Goal: Task Accomplishment & Management: Manage account settings

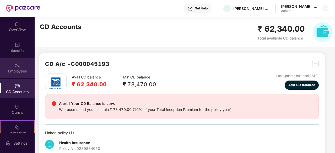
click at [23, 70] on div "Employees" at bounding box center [17, 71] width 35 height 5
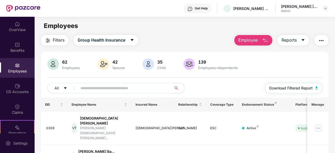
click at [310, 88] on span "Download Filtered Report" at bounding box center [290, 88] width 43 height 6
click at [101, 86] on input "text" at bounding box center [122, 88] width 84 height 8
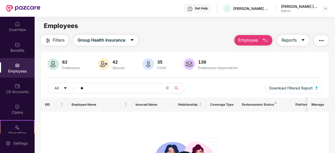
type input "*"
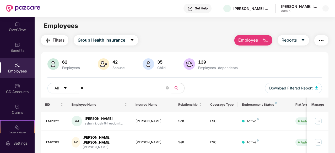
type input "*"
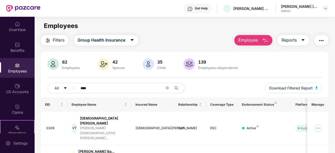
type input "*****"
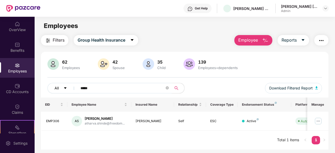
drag, startPoint x: 93, startPoint y: 87, endPoint x: 72, endPoint y: 86, distance: 21.8
click at [72, 86] on div "All *****" at bounding box center [115, 88] width 137 height 10
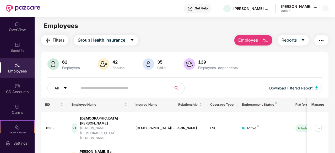
click at [263, 37] on img "button" at bounding box center [265, 40] width 6 height 6
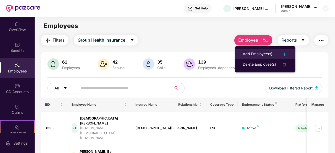
click at [265, 49] on li "Add Employee(s)" at bounding box center [265, 54] width 60 height 10
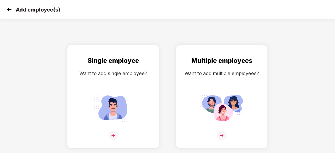
click at [116, 85] on div "Single employee Want to add single employee?" at bounding box center [113, 101] width 81 height 91
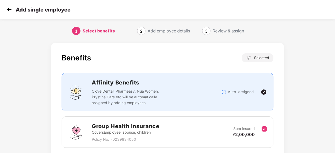
click at [5, 8] on div "Add single employee" at bounding box center [167, 9] width 335 height 19
click at [9, 12] on img at bounding box center [9, 9] width 8 height 8
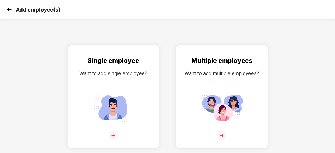
click at [238, 95] on img at bounding box center [221, 107] width 47 height 33
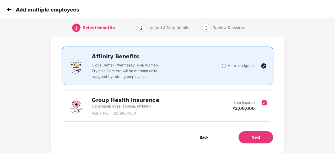
scroll to position [40, 0]
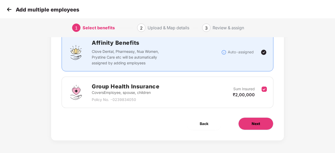
click at [265, 120] on button "Next" at bounding box center [255, 124] width 35 height 13
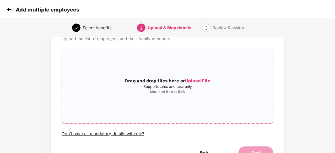
scroll to position [0, 0]
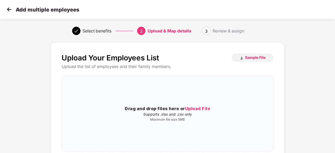
click at [9, 8] on img at bounding box center [9, 9] width 8 height 8
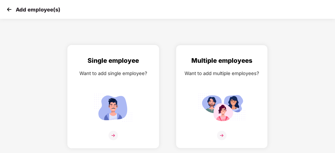
click at [106, 100] on img at bounding box center [113, 107] width 47 height 33
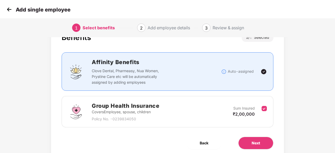
scroll to position [40, 0]
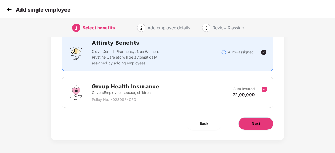
click at [252, 124] on span "Next" at bounding box center [255, 124] width 8 height 6
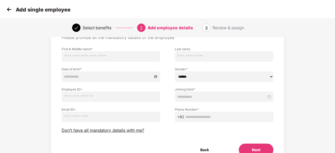
scroll to position [0, 0]
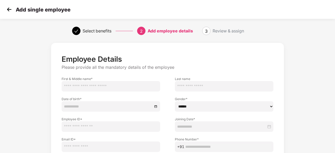
click at [9, 8] on img at bounding box center [9, 9] width 8 height 8
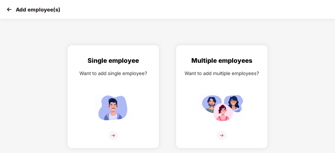
click at [8, 11] on img at bounding box center [9, 9] width 8 height 8
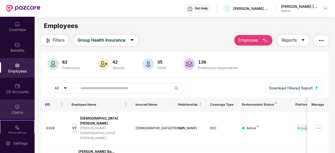
click at [17, 107] on img at bounding box center [17, 106] width 5 height 5
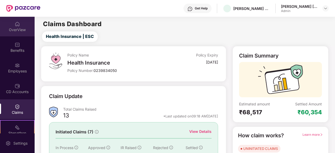
click at [15, 28] on div "OverView" at bounding box center [17, 29] width 35 height 5
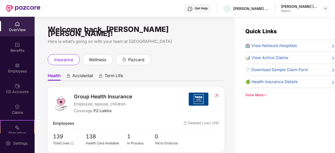
click at [298, 83] on div "🍏 Health Insurance Details" at bounding box center [290, 82] width 90 height 6
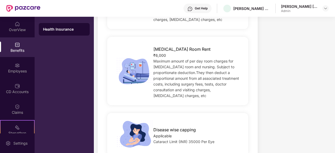
scroll to position [262, 0]
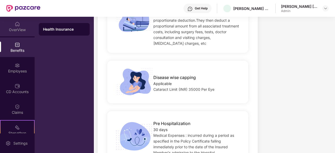
click at [17, 29] on div "OverView" at bounding box center [17, 29] width 35 height 5
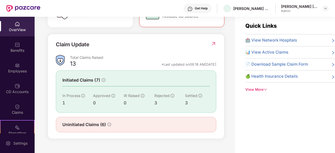
scroll to position [0, 0]
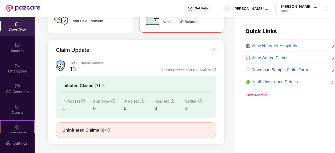
click at [263, 95] on div "View More" at bounding box center [290, 94] width 90 height 5
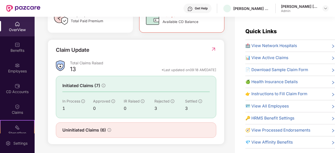
click at [266, 83] on span "🍏 Health Insurance Details" at bounding box center [271, 82] width 52 height 6
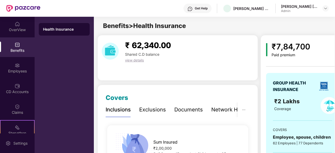
click at [109, 28] on span "Benefits > Health Insurance" at bounding box center [144, 26] width 83 height 8
click at [81, 26] on div "Health Insurance" at bounding box center [64, 29] width 51 height 13
click at [63, 29] on div "Health Insurance" at bounding box center [64, 29] width 42 height 5
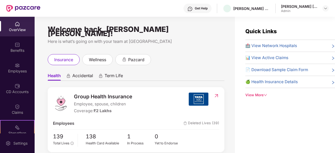
click at [259, 93] on div "View More" at bounding box center [290, 94] width 90 height 5
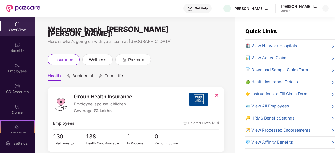
click at [277, 80] on span "🍏 Health Insurance Details" at bounding box center [271, 82] width 52 height 6
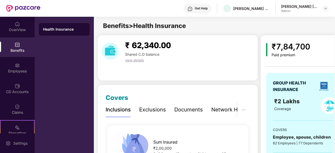
click at [194, 110] on div "Documents" at bounding box center [188, 110] width 29 height 8
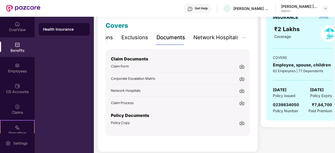
scroll to position [79, 0]
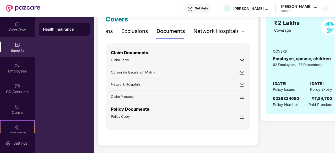
click at [241, 116] on img at bounding box center [241, 116] width 5 height 5
click at [240, 97] on img at bounding box center [241, 96] width 5 height 5
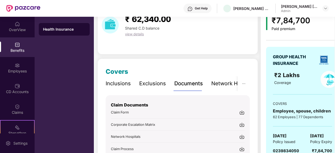
scroll to position [52, 0]
